Goal: Task Accomplishment & Management: Manage account settings

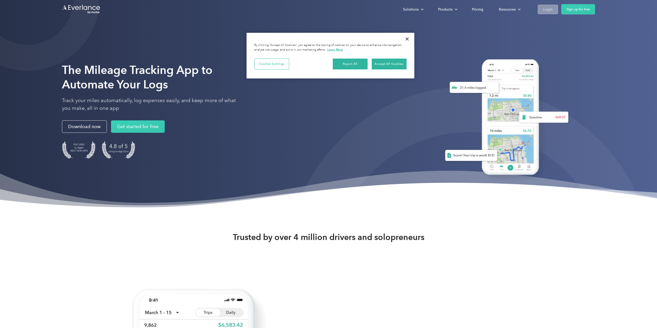
click at [544, 10] on div "Login" at bounding box center [548, 9] width 10 height 6
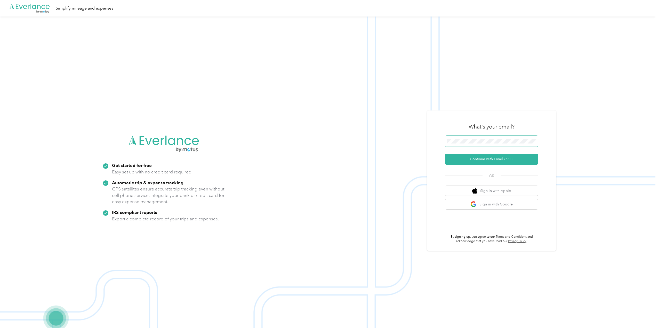
click at [445, 154] on button "Continue with Email / SSO" at bounding box center [491, 159] width 93 height 11
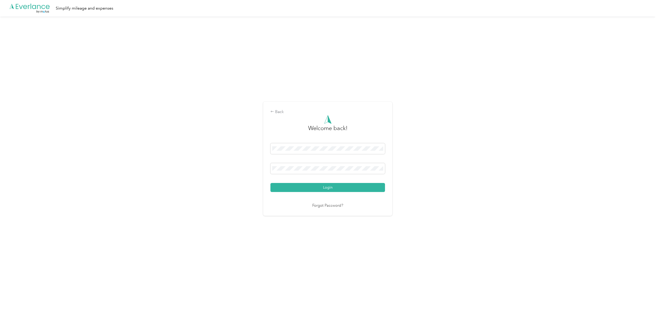
click at [270, 183] on button "Login" at bounding box center [327, 187] width 115 height 9
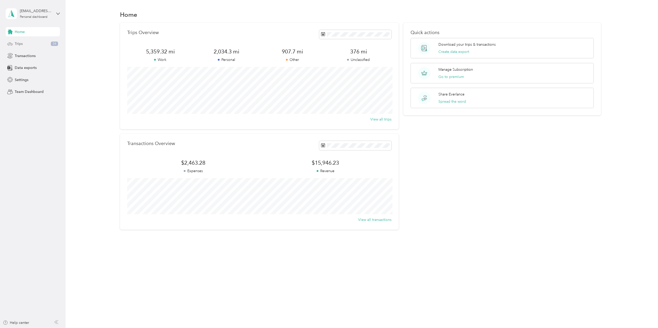
click at [24, 42] on div "Trips 34" at bounding box center [33, 43] width 54 height 9
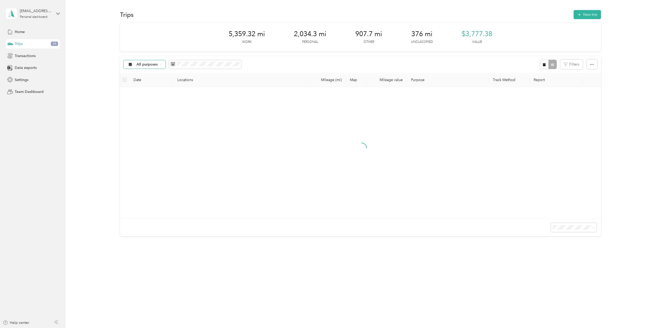
click at [157, 66] on span "All purposes" at bounding box center [142, 64] width 30 height 4
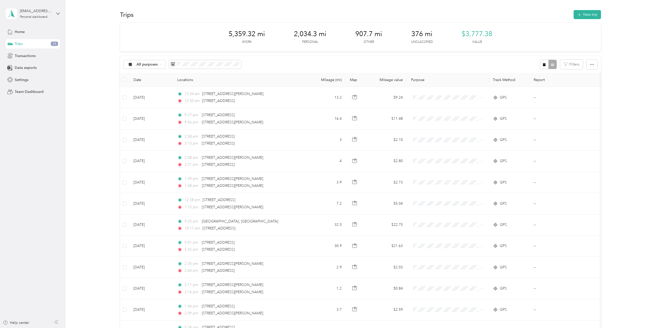
click at [149, 86] on ol "All purposes Unclassified Work Personal Joyful Notes Music Therapy Joyful Notes…" at bounding box center [158, 105] width 69 height 72
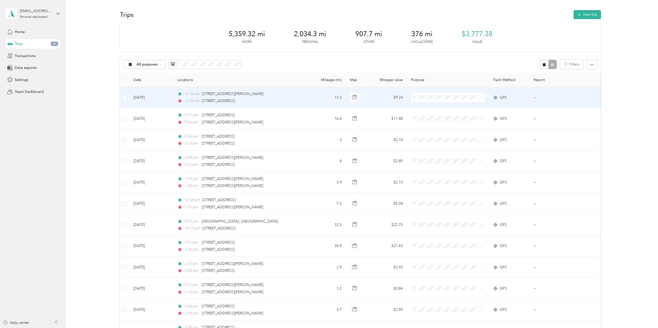
click at [443, 102] on td at bounding box center [448, 97] width 82 height 21
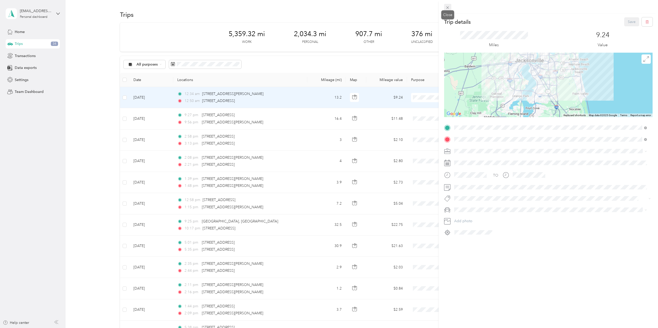
click at [445, 9] on span at bounding box center [447, 7] width 7 height 7
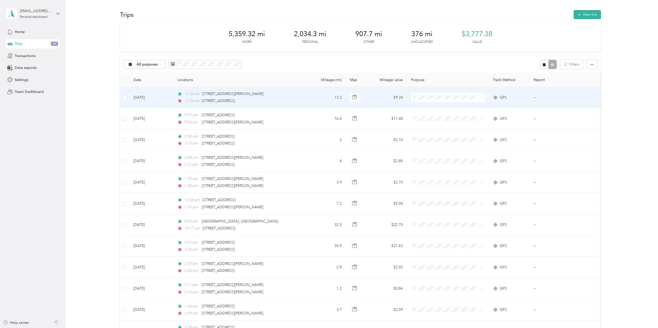
click at [457, 95] on span at bounding box center [448, 97] width 74 height 9
click at [481, 98] on icon at bounding box center [482, 98] width 2 height 2
click at [454, 119] on ol "Work Personal Joyful Notes Music Therapy Joyful Notes Music Therapy Other Chari…" at bounding box center [448, 139] width 74 height 72
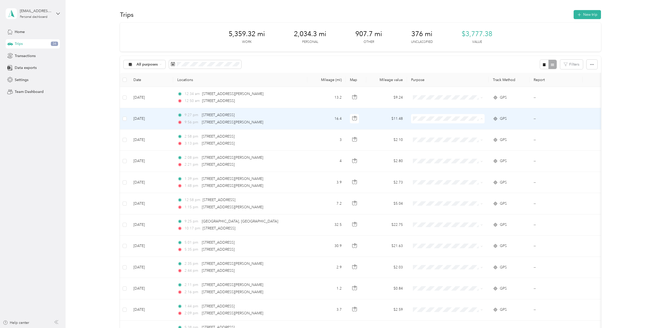
click at [443, 137] on span "Personal" at bounding box center [452, 137] width 57 height 5
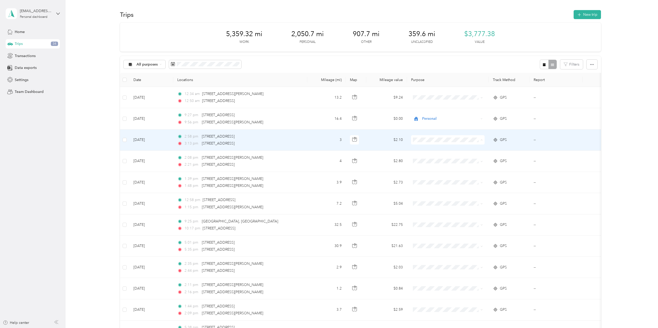
click at [434, 159] on li "Personal" at bounding box center [448, 158] width 74 height 9
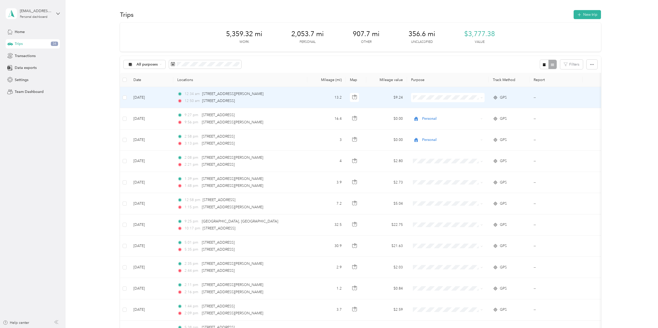
click at [425, 101] on span at bounding box center [448, 97] width 74 height 9
click at [431, 112] on li "Personal" at bounding box center [448, 115] width 74 height 9
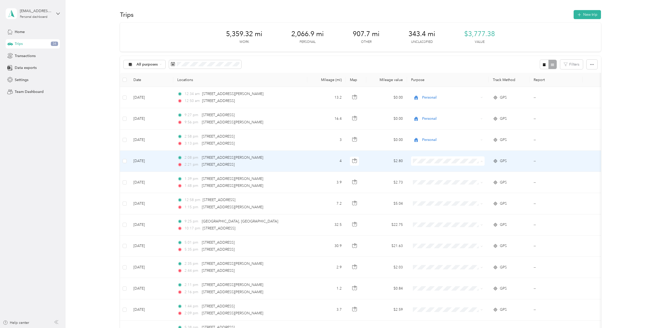
click at [424, 176] on li "Personal" at bounding box center [448, 179] width 74 height 9
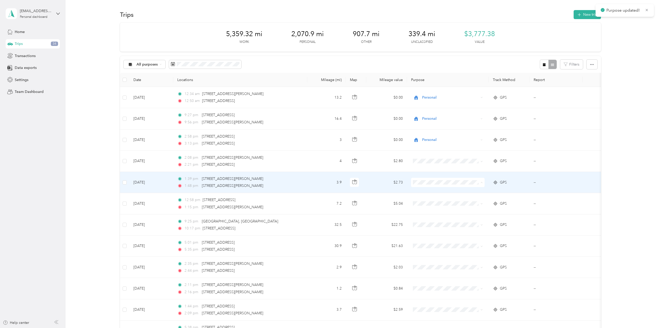
click at [433, 203] on li "Personal" at bounding box center [448, 201] width 74 height 9
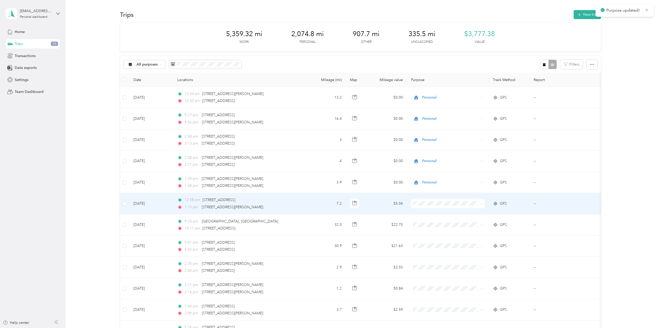
click at [429, 218] on li "Personal" at bounding box center [448, 221] width 74 height 9
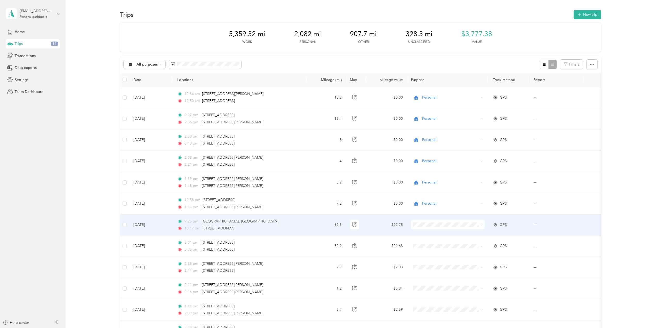
click at [426, 245] on ol "Work Personal Joyful Notes Music Therapy Joyful Notes Music Therapy Other Chari…" at bounding box center [448, 264] width 74 height 72
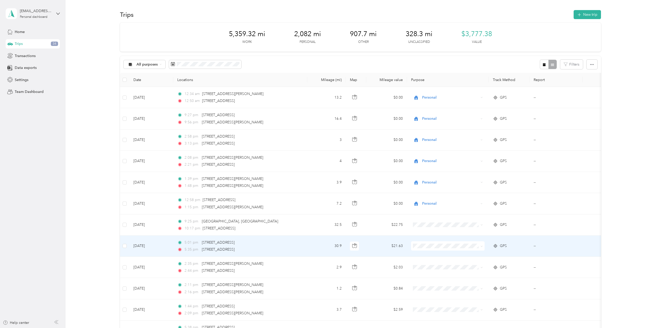
click at [426, 249] on span at bounding box center [448, 245] width 74 height 9
click at [429, 264] on span "Personal" at bounding box center [452, 264] width 57 height 5
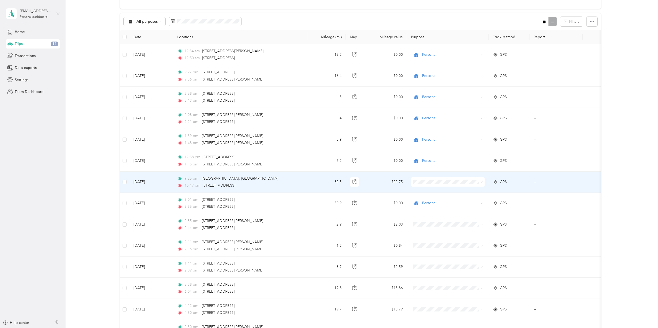
scroll to position [52, 0]
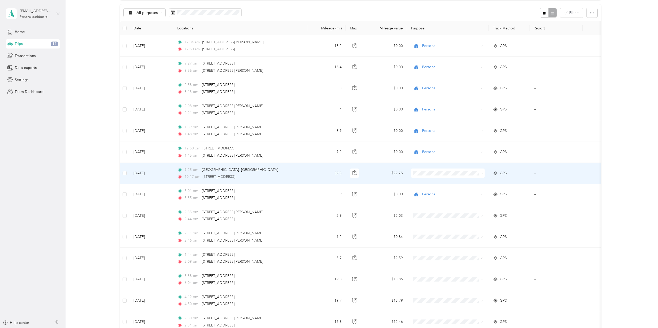
click at [428, 193] on span "Personal" at bounding box center [452, 191] width 57 height 5
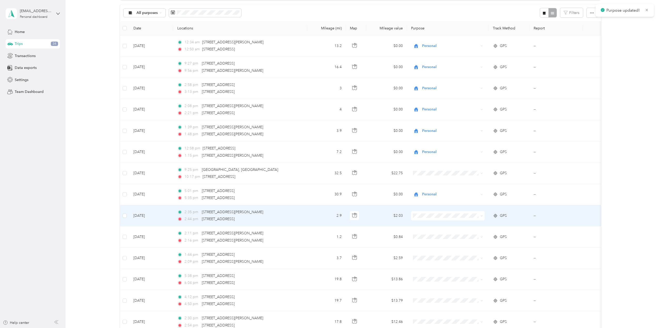
click at [427, 219] on span at bounding box center [448, 215] width 74 height 9
click at [425, 237] on li "Personal" at bounding box center [448, 232] width 74 height 9
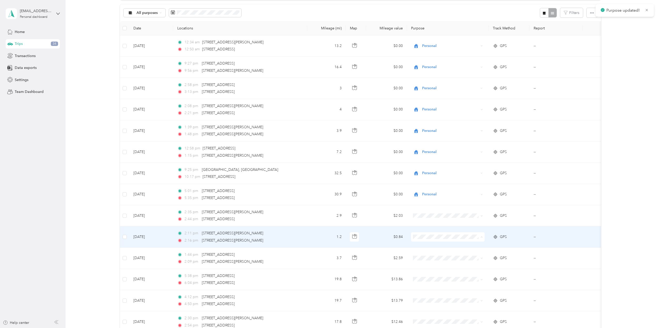
click at [431, 256] on span "Personal" at bounding box center [452, 255] width 57 height 5
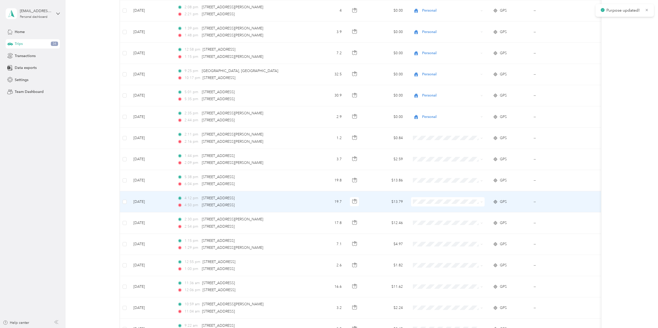
scroll to position [155, 0]
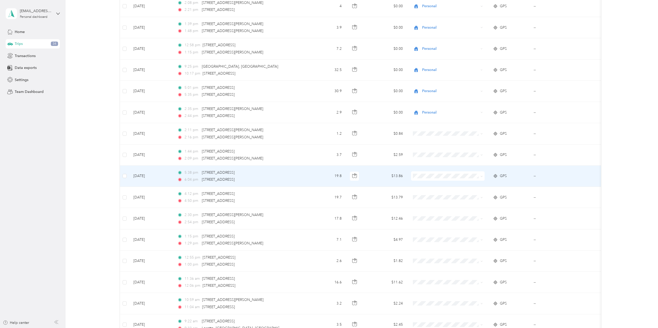
click at [430, 203] on span "Joyful Notes Music Therapy" at bounding box center [452, 202] width 57 height 5
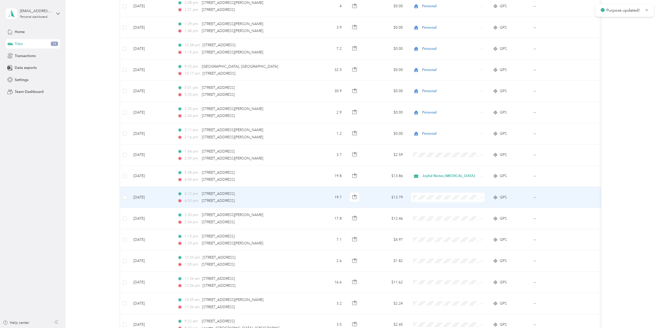
click at [426, 223] on span "Joyful Notes Music Therapy" at bounding box center [452, 224] width 57 height 5
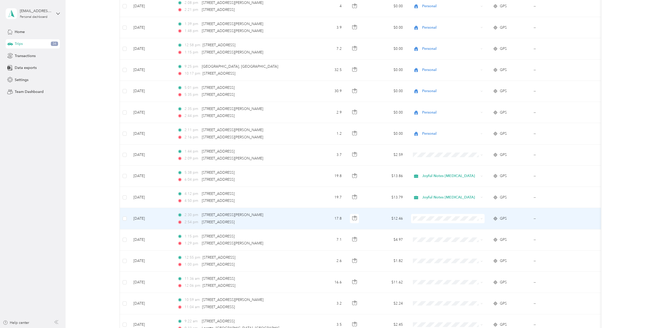
click at [432, 247] on span "Joyful Notes Music Therapy" at bounding box center [452, 245] width 57 height 5
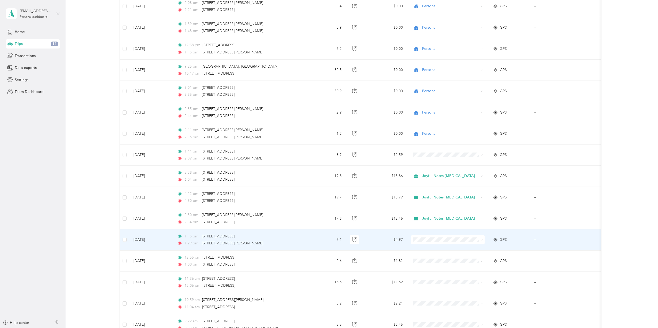
click at [439, 267] on span "Joyful Notes Music Therapy" at bounding box center [452, 267] width 57 height 5
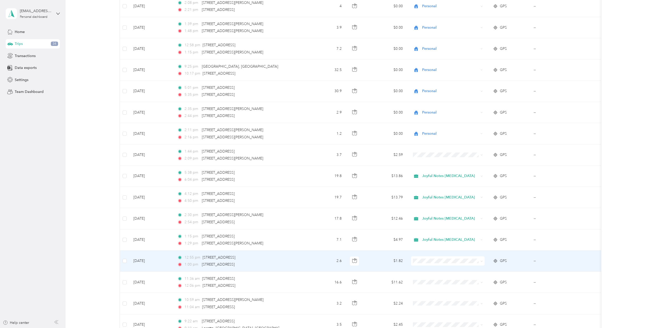
click at [437, 206] on span "Joyful Notes Music Therapy" at bounding box center [452, 205] width 57 height 5
click at [426, 259] on span "Joyful Notes Music Therapy" at bounding box center [450, 261] width 57 height 6
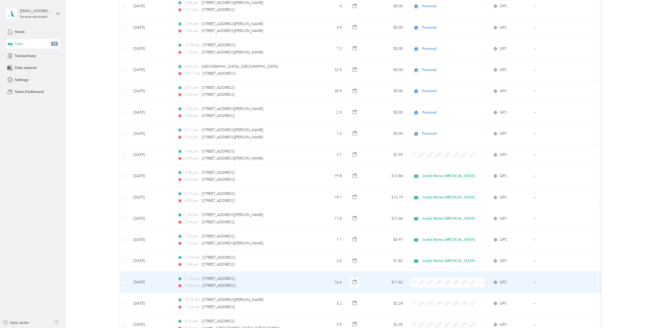
click at [436, 225] on span "Joyful Notes Music Therapy" at bounding box center [452, 226] width 57 height 5
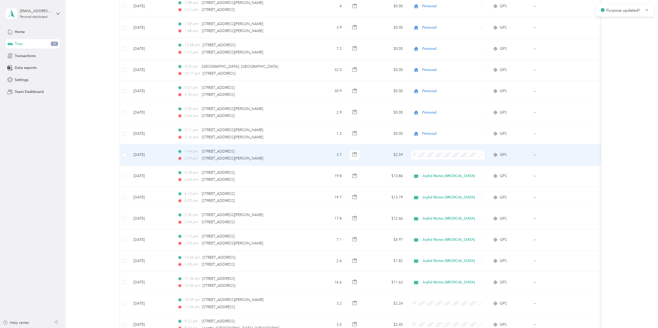
click at [432, 176] on li "Personal" at bounding box center [448, 173] width 74 height 9
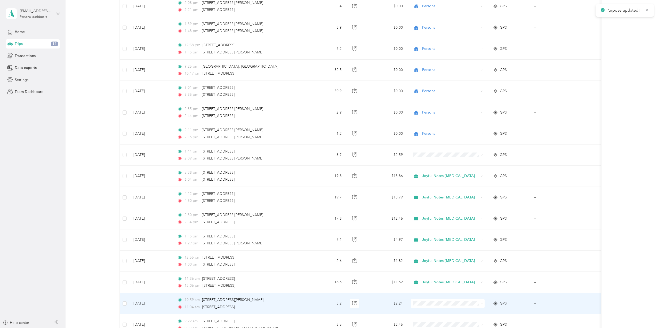
click at [432, 300] on span at bounding box center [448, 303] width 74 height 9
click at [434, 246] on span "Joyful Notes Music Therapy" at bounding box center [452, 248] width 57 height 5
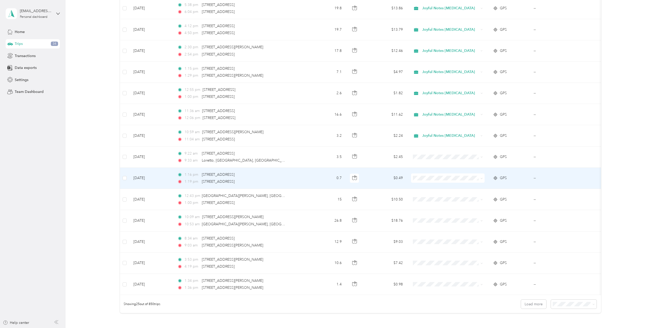
scroll to position [336, 0]
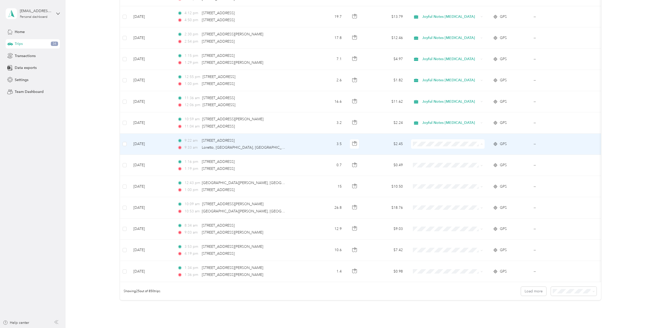
click at [422, 165] on ol "Work Personal Joyful Notes Music Therapy Joyful Notes Music Therapy Other Chari…" at bounding box center [448, 185] width 74 height 72
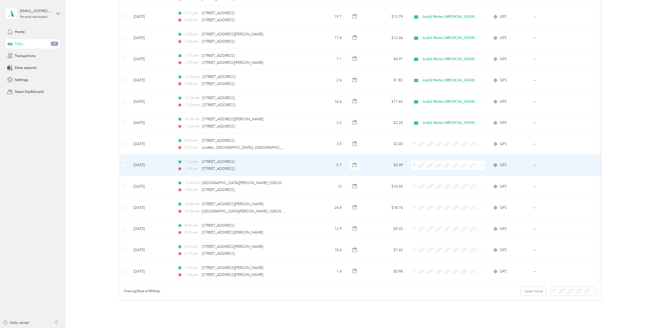
click at [430, 181] on li "Personal" at bounding box center [448, 182] width 74 height 9
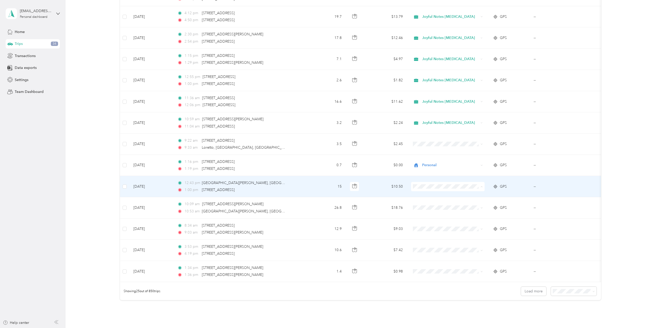
click at [434, 212] on span "Joyful Notes Music Therapy" at bounding box center [452, 214] width 57 height 5
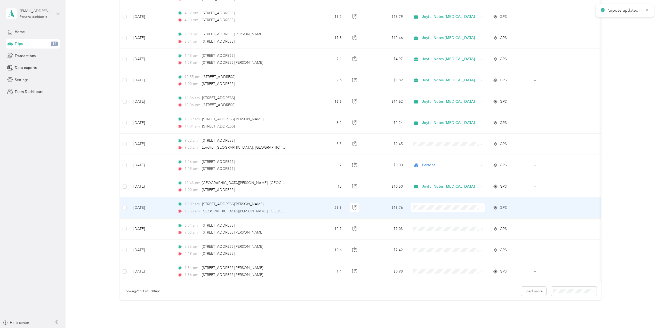
click at [437, 234] on span "Joyful Notes Music Therapy" at bounding box center [452, 234] width 57 height 5
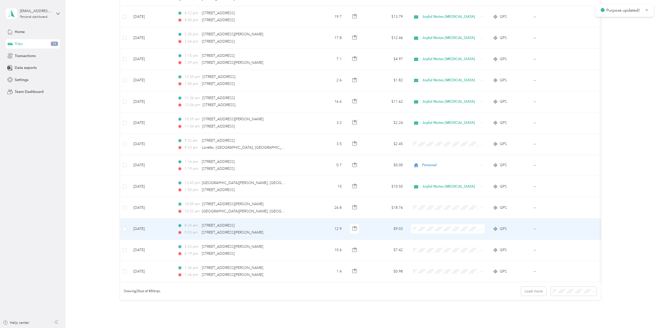
click at [437, 232] on span at bounding box center [448, 228] width 74 height 9
click at [447, 254] on span "Joyful Notes Music Therapy" at bounding box center [452, 256] width 57 height 5
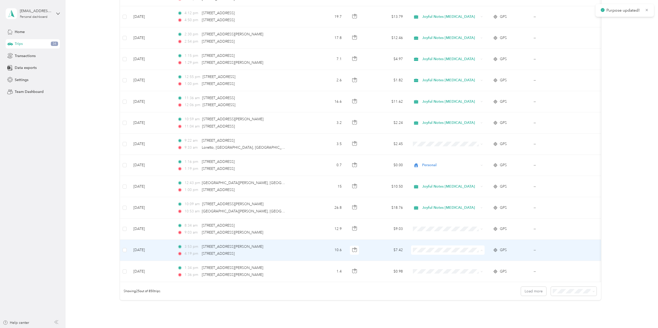
click at [448, 277] on span "Joyful Notes Music Therapy" at bounding box center [452, 277] width 57 height 5
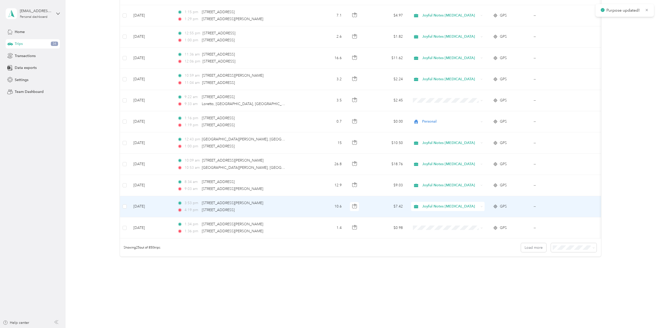
click at [441, 204] on span "Joyful Notes Music Therapy" at bounding box center [450, 207] width 57 height 6
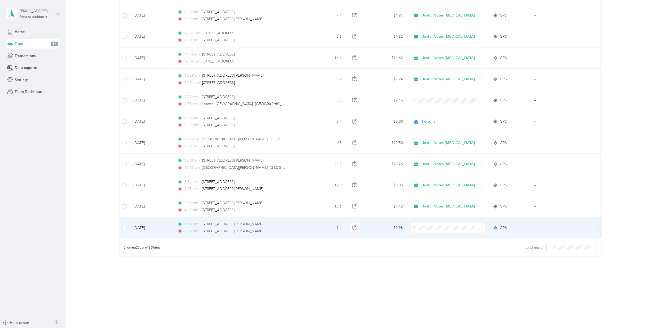
click at [434, 254] on li "Joyful Notes Music Therapy" at bounding box center [448, 251] width 74 height 9
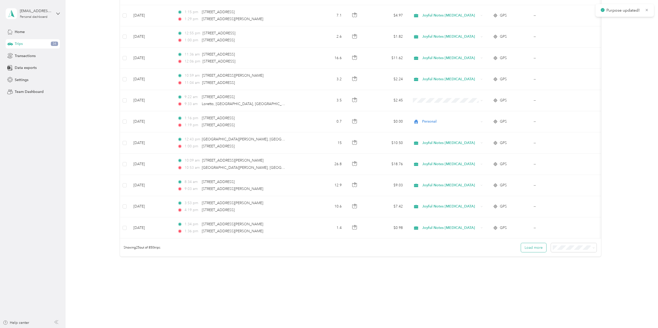
click at [532, 248] on button "Load more" at bounding box center [533, 247] width 25 height 9
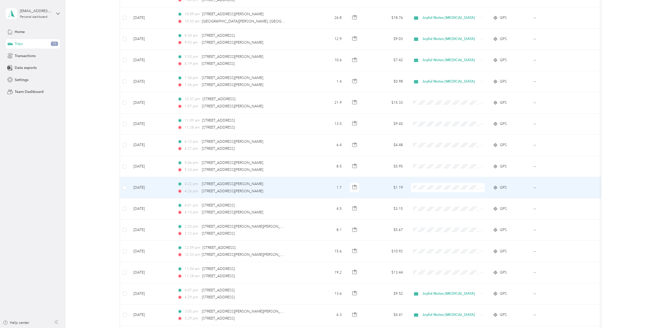
scroll to position [538, 0]
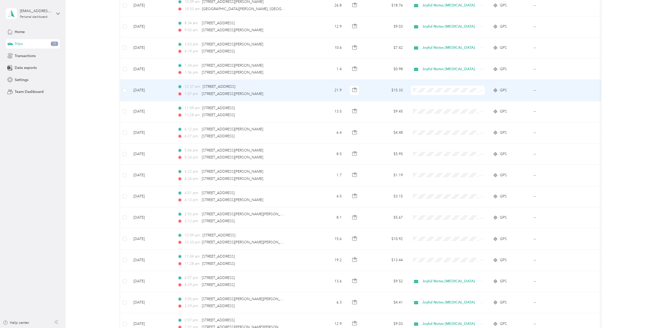
click at [436, 115] on span "Joyful Notes Music Therapy" at bounding box center [452, 117] width 57 height 5
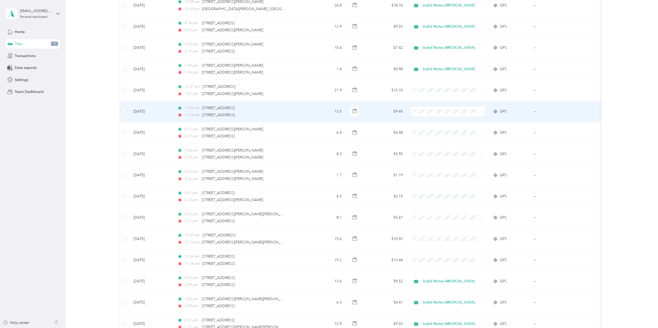
click at [439, 141] on li "Joyful Notes Music Therapy" at bounding box center [448, 139] width 74 height 9
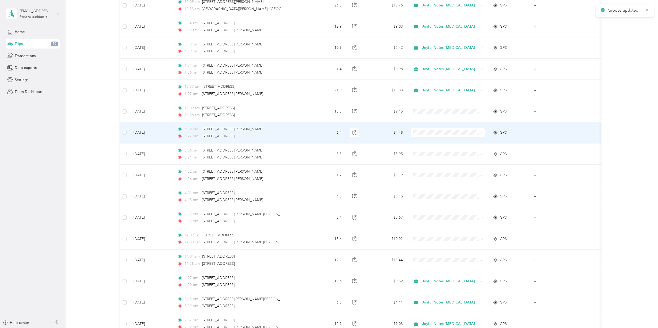
click at [440, 129] on span at bounding box center [448, 132] width 74 height 9
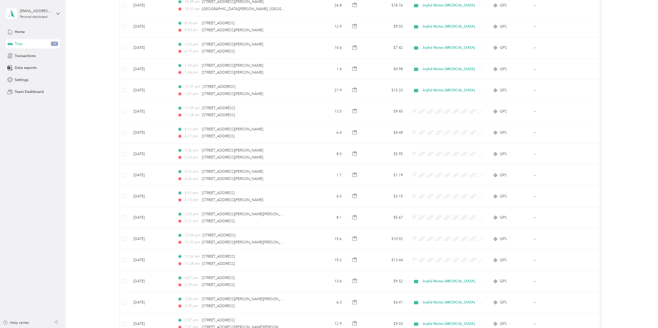
click at [621, 193] on div "5,548.22 mi Work 2,153.9 mi Personal 907.7 mi Other 67.5 mi Unclassified $3,909…" at bounding box center [360, 66] width 577 height 1162
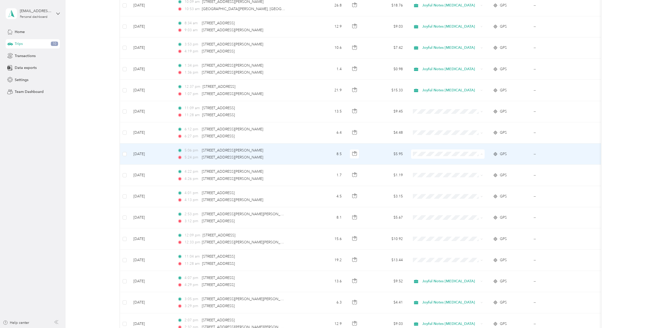
click at [426, 183] on li "Joyful Notes Music Therapy" at bounding box center [448, 181] width 74 height 9
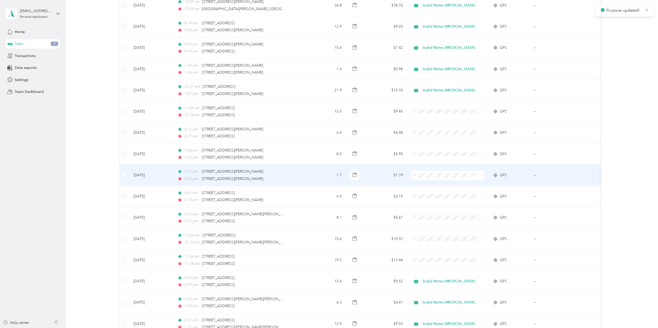
click at [435, 204] on li "Joyful Notes Music Therapy" at bounding box center [448, 202] width 74 height 9
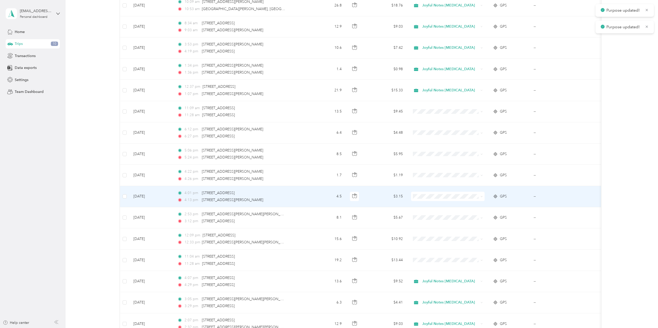
click at [423, 193] on span at bounding box center [448, 196] width 74 height 9
click at [423, 200] on span at bounding box center [448, 196] width 74 height 9
click at [439, 226] on li "Joyful Notes Music Therapy" at bounding box center [448, 224] width 74 height 9
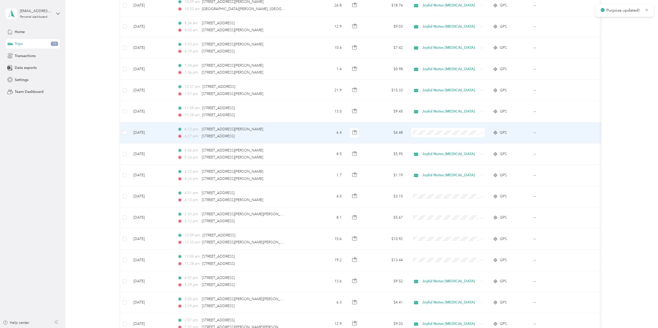
click at [445, 156] on li "Joyful Notes Music Therapy" at bounding box center [448, 160] width 74 height 9
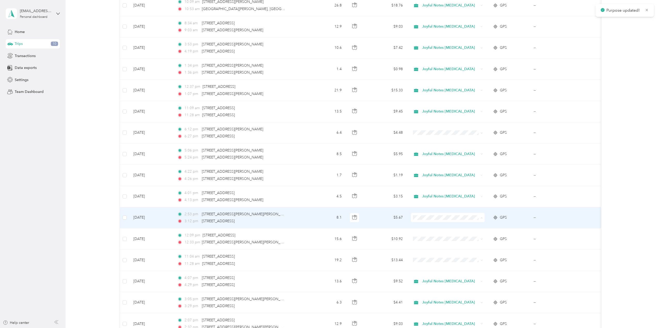
click at [433, 244] on span "Joyful Notes Music Therapy" at bounding box center [452, 245] width 57 height 5
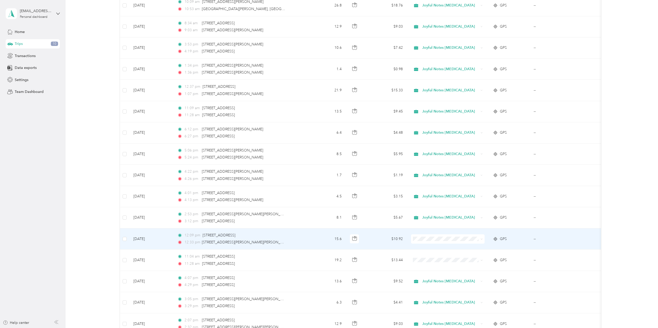
click at [428, 235] on span at bounding box center [448, 238] width 74 height 9
click at [435, 265] on span "Joyful Notes Music Therapy" at bounding box center [452, 266] width 57 height 5
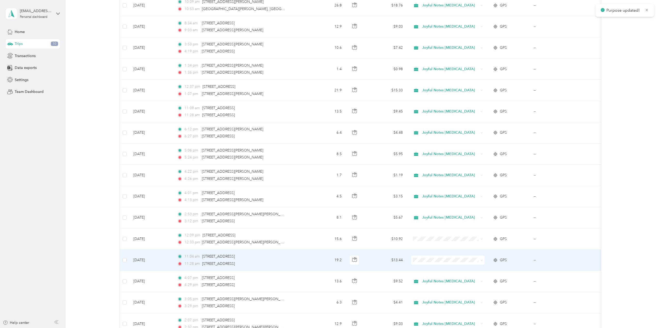
click at [435, 255] on td at bounding box center [448, 260] width 82 height 21
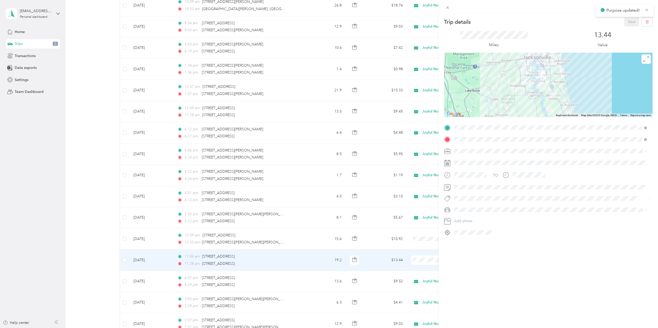
click at [421, 262] on div "Trip details Save This trip cannot be edited because it is either under review,…" at bounding box center [329, 164] width 658 height 328
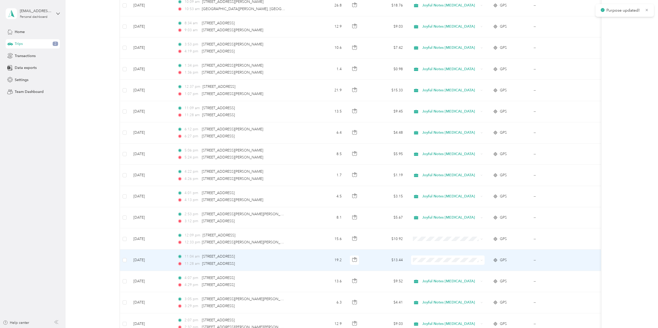
click at [427, 255] on td at bounding box center [448, 260] width 82 height 21
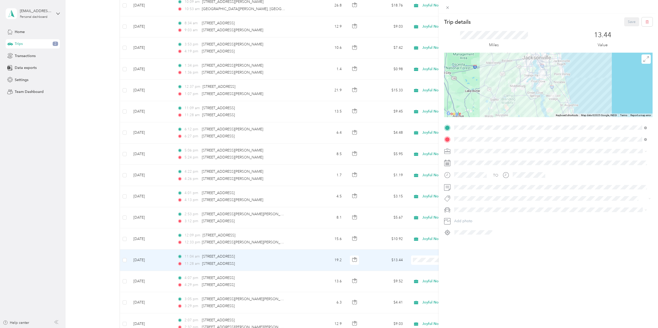
click at [413, 261] on div "Trip details Save This trip cannot be edited because it is either under review,…" at bounding box center [329, 164] width 658 height 328
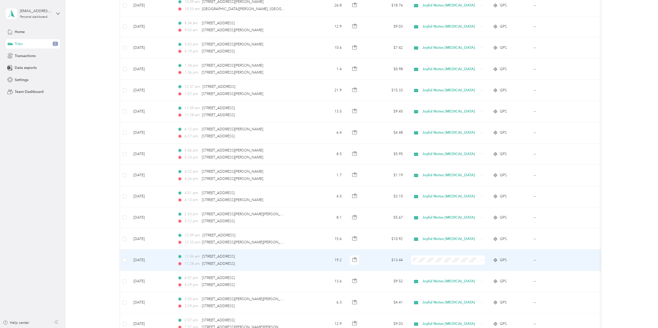
click at [441, 205] on span "Joyful Notes Music Therapy" at bounding box center [452, 205] width 57 height 5
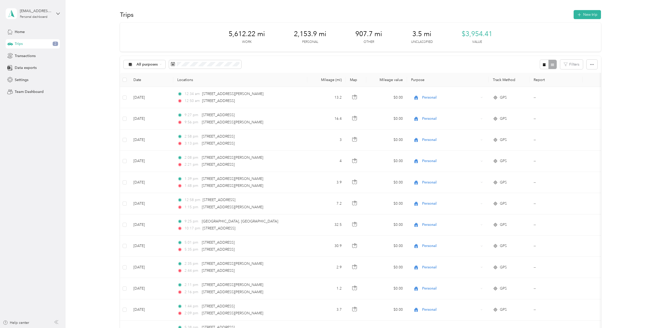
click at [34, 62] on div "Home Trips 2 Transactions Data exports Settings Team Dashboard" at bounding box center [33, 61] width 54 height 69
click at [34, 56] on span "Transactions" at bounding box center [25, 55] width 21 height 5
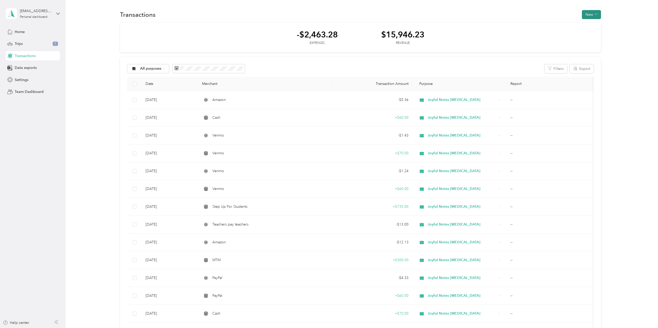
click at [595, 18] on button "New" at bounding box center [591, 14] width 19 height 9
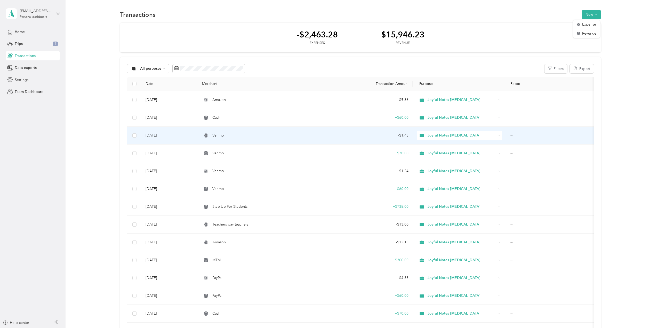
click at [504, 135] on td "Joyful Notes Music Therapy" at bounding box center [460, 136] width 94 height 18
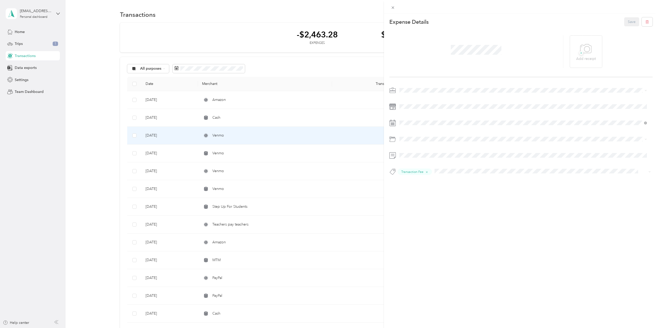
click at [307, 123] on div "This expense cannot be edited because it is either under review, approved, or p…" at bounding box center [329, 164] width 658 height 328
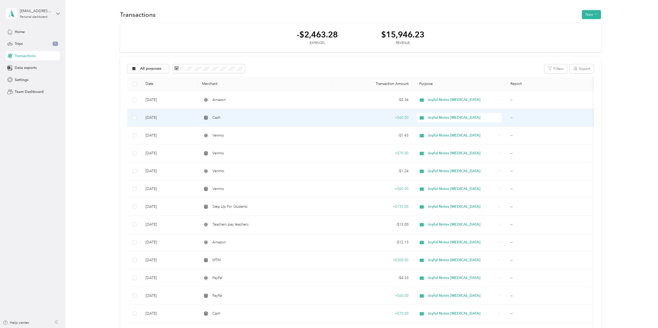
click at [517, 121] on td "--" at bounding box center [551, 118] width 90 height 18
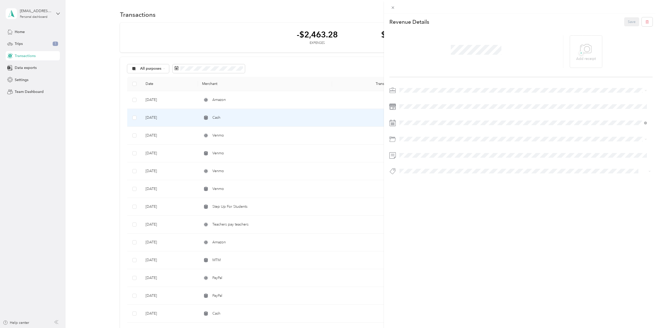
click at [278, 26] on div "This revenue cannot be edited because it is either under review, approved, or p…" at bounding box center [329, 164] width 658 height 328
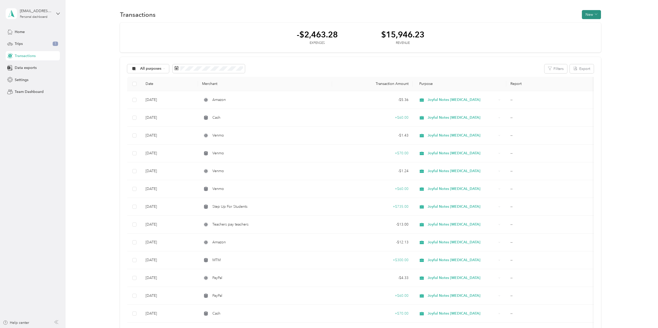
click at [590, 12] on button "New" at bounding box center [591, 14] width 19 height 9
click at [590, 34] on span "Revenue" at bounding box center [589, 33] width 14 height 5
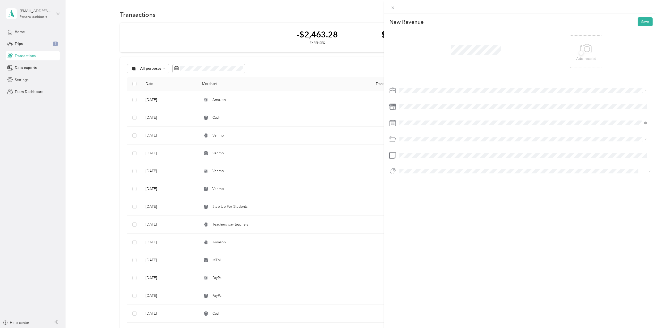
click at [429, 118] on span "Joyful Notes Music Therapy" at bounding box center [426, 117] width 51 height 4
click at [445, 195] on div "26" at bounding box center [443, 194] width 7 height 6
click at [645, 22] on button "Save" at bounding box center [645, 21] width 15 height 9
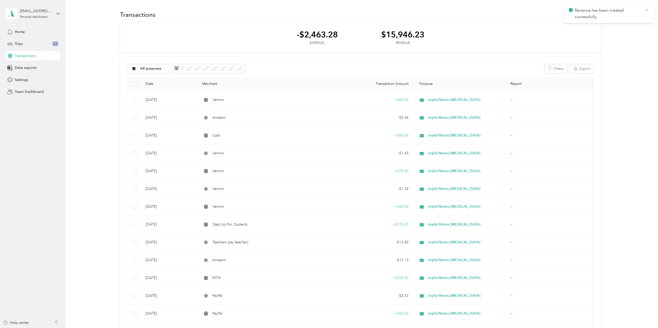
click at [647, 10] on icon at bounding box center [647, 10] width 2 height 2
click at [595, 12] on button "New" at bounding box center [591, 14] width 19 height 9
click at [587, 25] on span "Expense" at bounding box center [589, 24] width 14 height 5
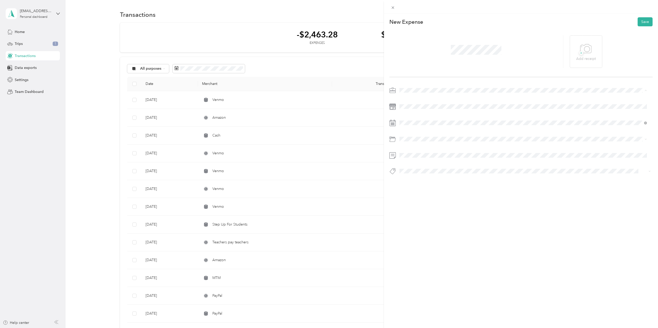
click at [414, 118] on span "Joyful Notes Music Therapy" at bounding box center [426, 117] width 51 height 4
click at [423, 204] on div "30" at bounding box center [423, 202] width 7 height 6
click at [409, 120] on span at bounding box center [525, 123] width 255 height 8
click at [434, 194] on div "25" at bounding box center [436, 194] width 7 height 6
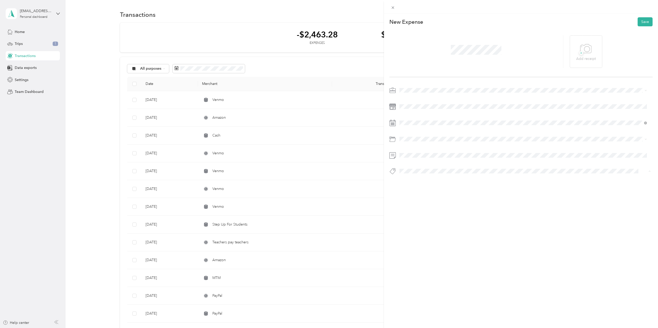
click at [423, 220] on span "Transaction Fee" at bounding box center [416, 222] width 22 height 5
click at [643, 22] on button "Save" at bounding box center [645, 21] width 15 height 9
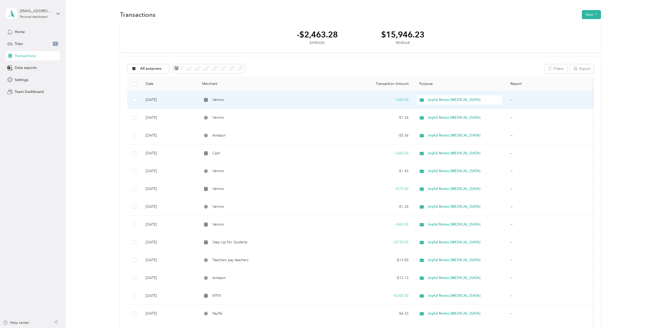
click at [513, 103] on td "--" at bounding box center [551, 100] width 90 height 18
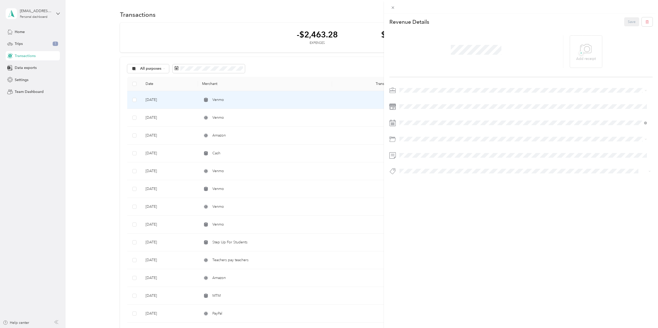
click at [394, 123] on icon at bounding box center [392, 123] width 6 height 6
click at [436, 194] on div "25" at bounding box center [436, 194] width 7 height 6
click at [626, 23] on button "Save" at bounding box center [631, 21] width 15 height 9
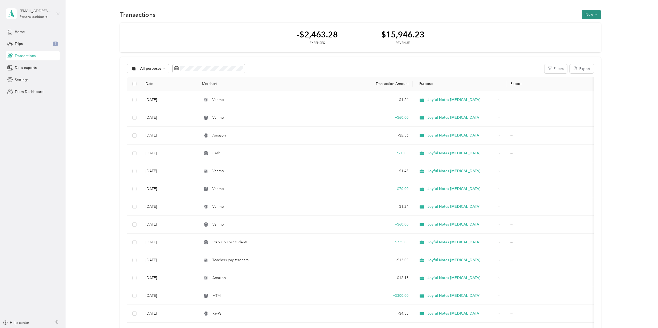
click at [595, 18] on button "New" at bounding box center [591, 14] width 19 height 9
click at [586, 34] on span "Revenue" at bounding box center [589, 33] width 14 height 5
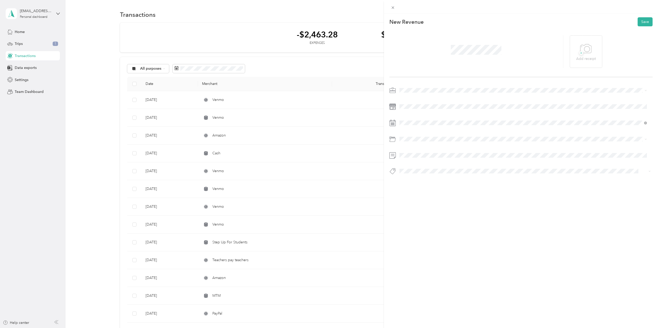
click at [417, 116] on span "Joyful Notes Music Therapy" at bounding box center [426, 117] width 51 height 4
click at [427, 120] on span at bounding box center [525, 123] width 255 height 8
click at [435, 195] on div "25" at bounding box center [436, 194] width 7 height 6
click at [644, 18] on button "Save" at bounding box center [645, 21] width 15 height 9
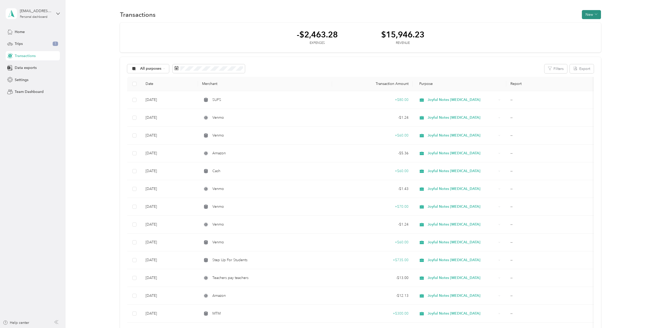
click at [592, 15] on button "New" at bounding box center [591, 14] width 19 height 9
click at [591, 33] on span "Revenue" at bounding box center [589, 33] width 14 height 5
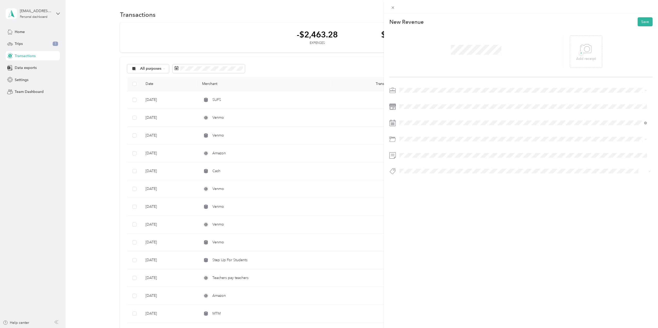
click at [430, 114] on li "Joyful Notes Music Therapy" at bounding box center [523, 116] width 251 height 9
click at [432, 120] on span at bounding box center [525, 123] width 255 height 8
click at [399, 125] on span at bounding box center [525, 123] width 255 height 8
click at [442, 197] on div "26" at bounding box center [443, 194] width 7 height 6
click at [643, 23] on button "Save" at bounding box center [645, 21] width 15 height 9
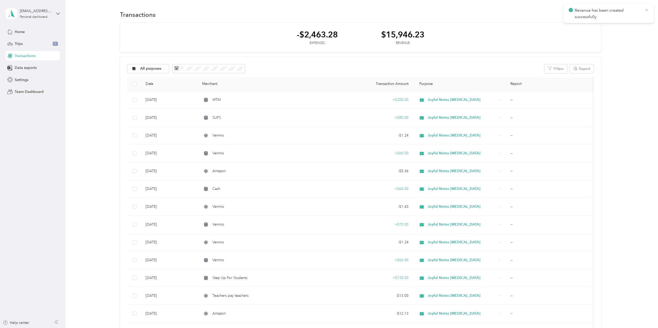
click at [645, 10] on icon at bounding box center [647, 10] width 4 height 5
